Goal: Find specific page/section: Find specific page/section

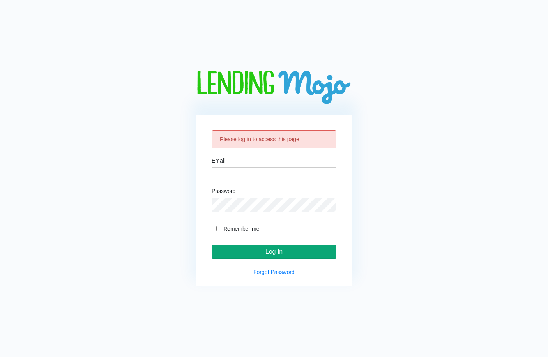
type input "[EMAIL_ADDRESS][DOMAIN_NAME]"
click at [287, 255] on input "Log In" at bounding box center [274, 252] width 125 height 14
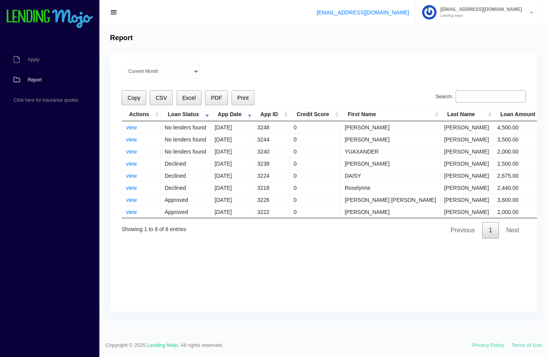
click at [176, 128] on td "No lenders found" at bounding box center [186, 127] width 50 height 12
click at [133, 127] on link "view" at bounding box center [131, 127] width 11 height 6
